Goal: Information Seeking & Learning: Learn about a topic

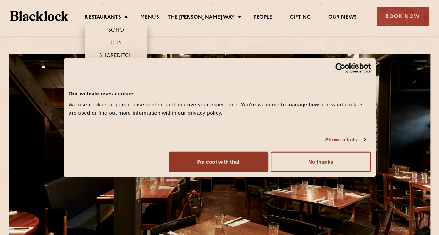
click at [124, 67] on link "[GEOGRAPHIC_DATA]" at bounding box center [118, 70] width 53 height 8
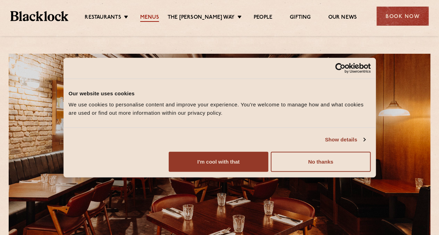
click at [156, 14] on link "Menus" at bounding box center [149, 18] width 19 height 8
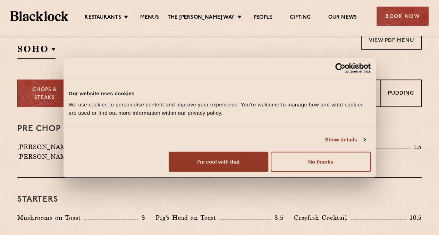
scroll to position [242, 0]
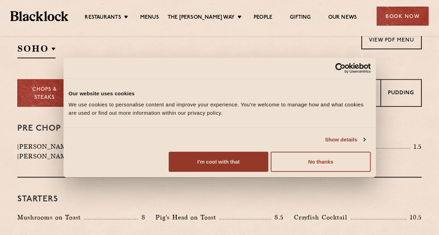
click at [352, 90] on p "[PERSON_NAME] Sundays" at bounding box center [342, 94] width 63 height 16
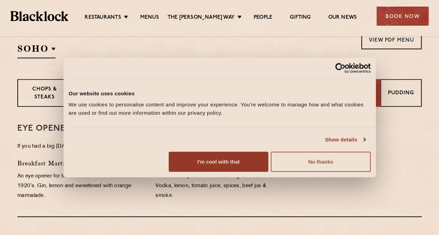
click at [371, 172] on button "No thanks" at bounding box center [321, 162] width 100 height 20
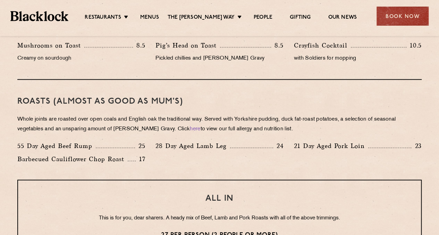
scroll to position [455, 0]
